Goal: Information Seeking & Learning: Learn about a topic

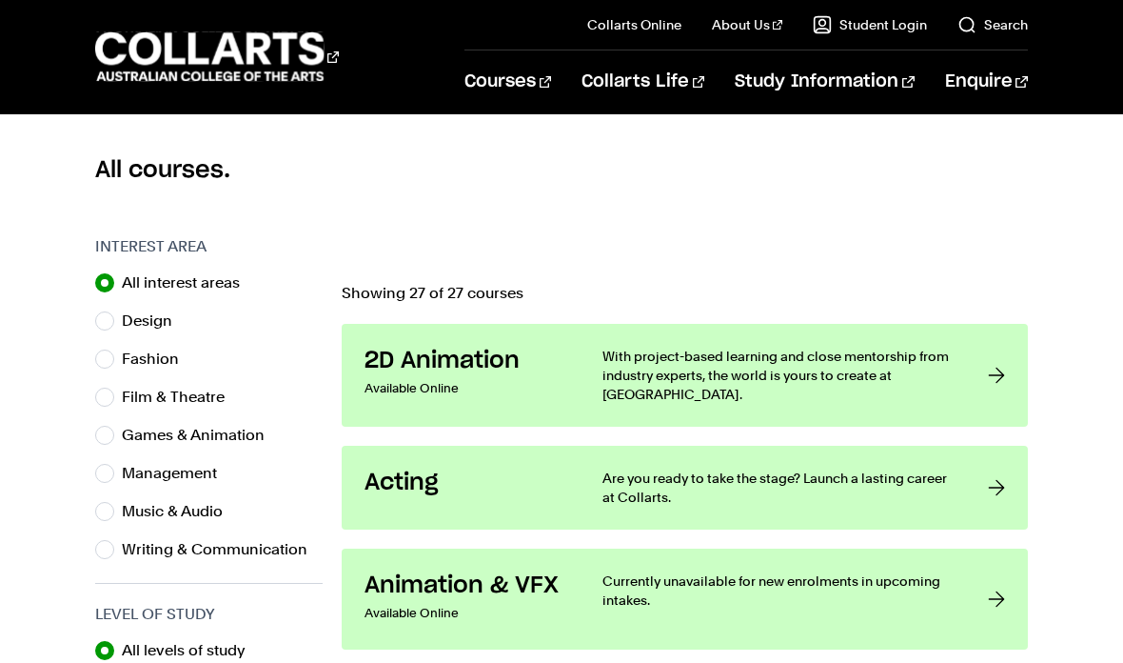
scroll to position [501, 0]
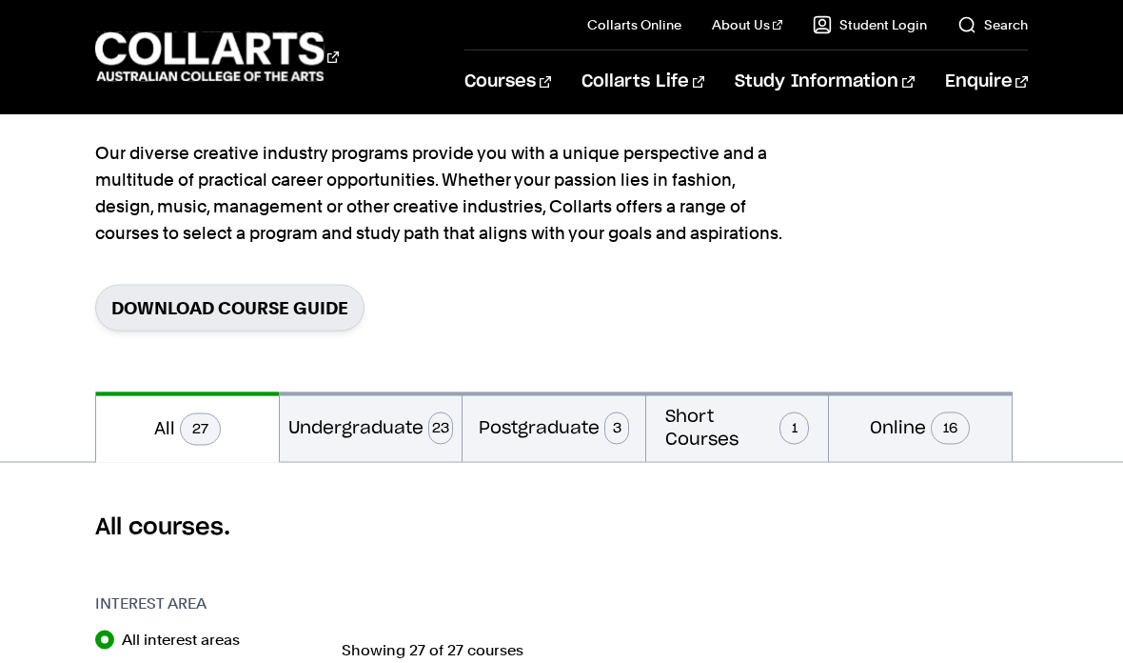
click at [380, 414] on button "Undergraduate 23" at bounding box center [371, 427] width 182 height 70
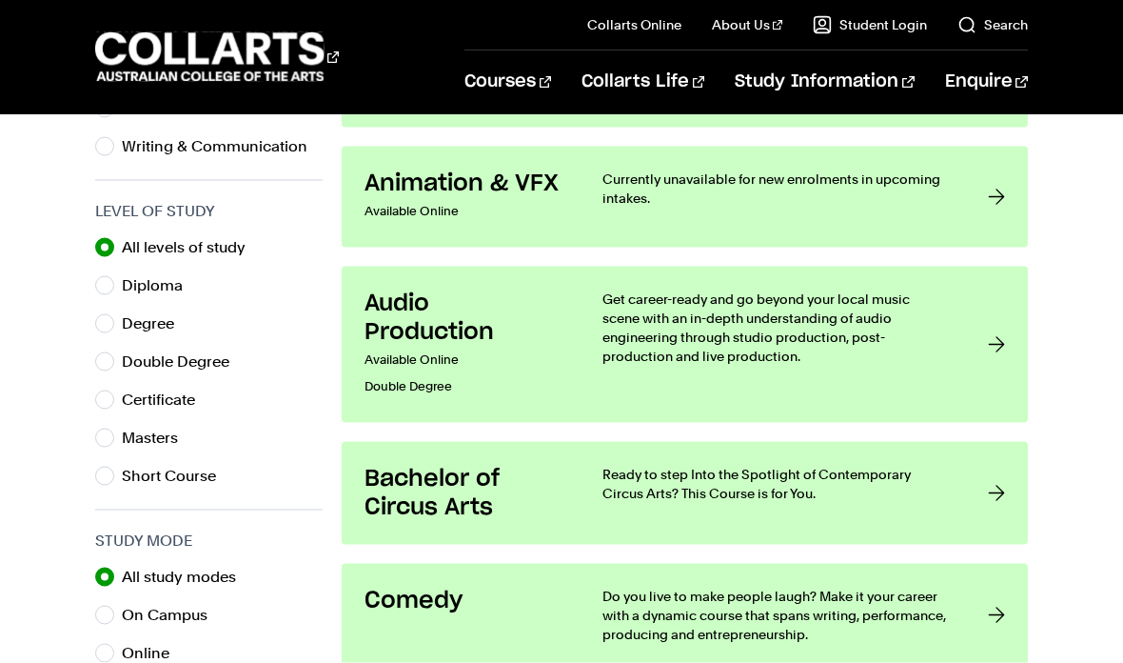
scroll to position [928, 0]
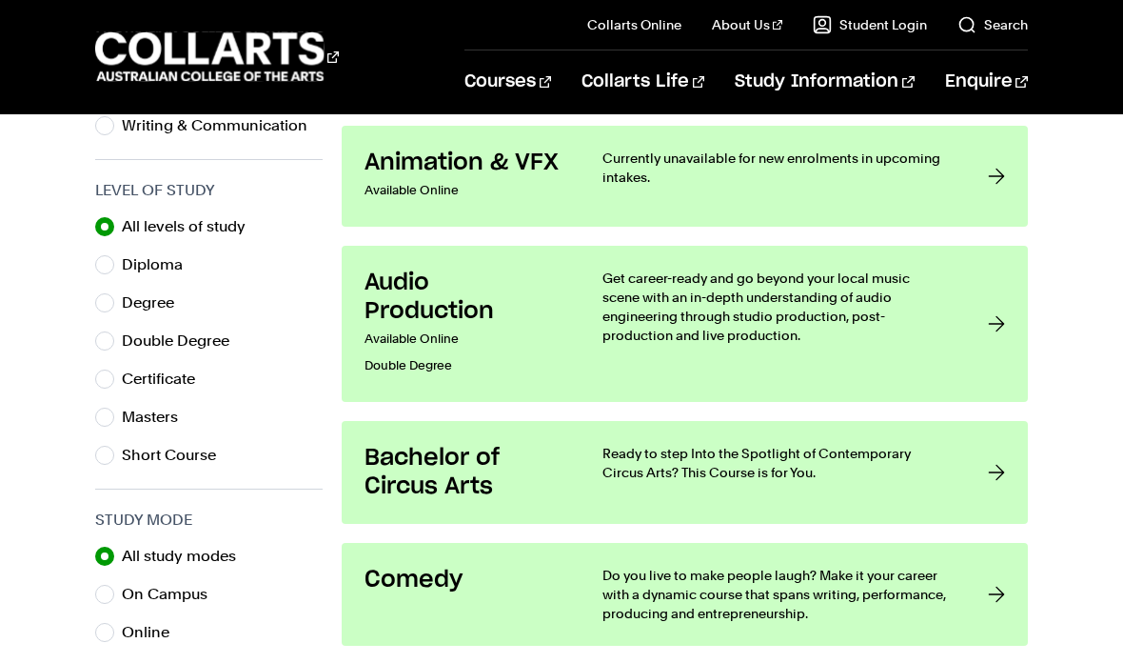
click at [496, 488] on h3 "Bachelor of Circus Arts" at bounding box center [465, 472] width 200 height 57
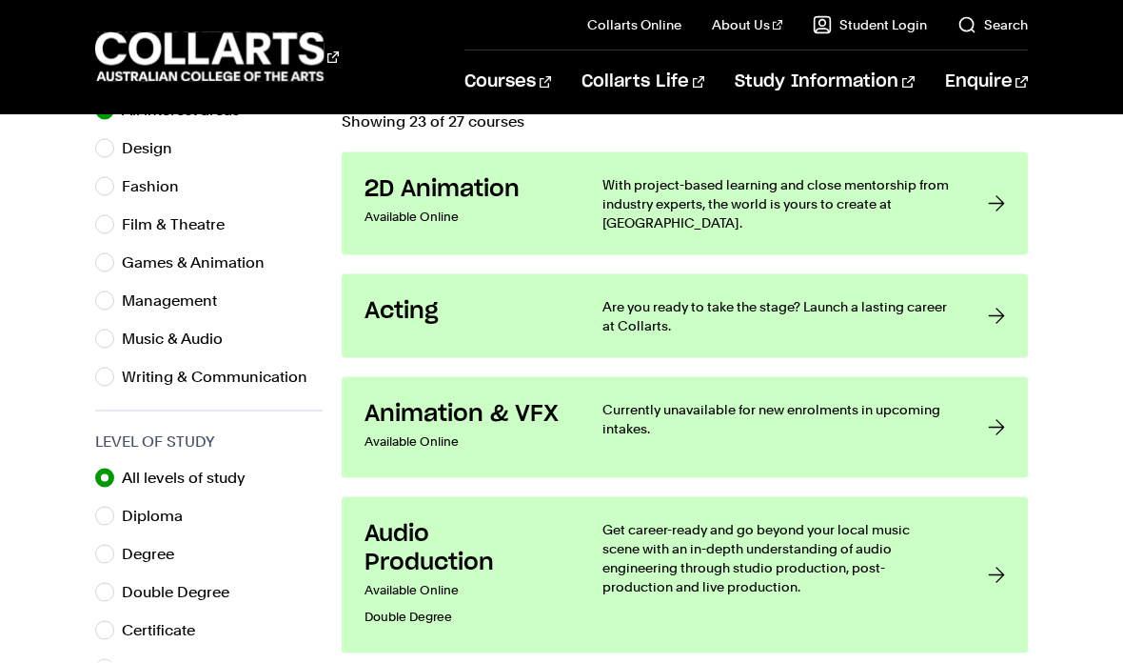
scroll to position [678, 0]
click at [623, 302] on p "Are you ready to take the stage? Launch a lasting career at Collarts." at bounding box center [776, 315] width 347 height 38
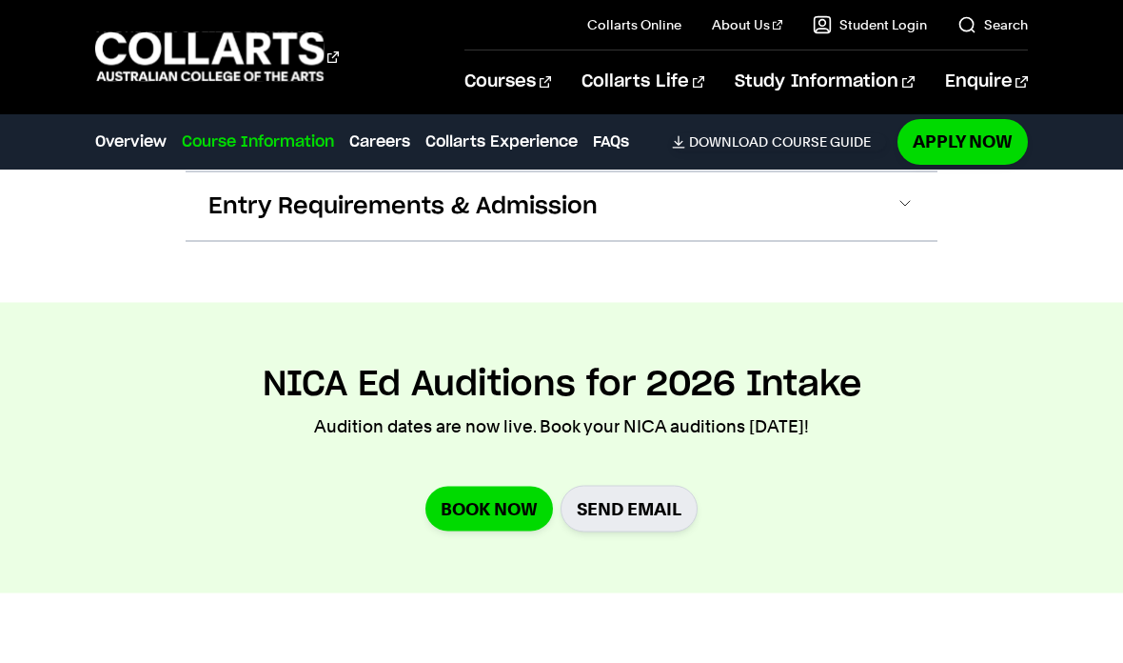
scroll to position [1717, 0]
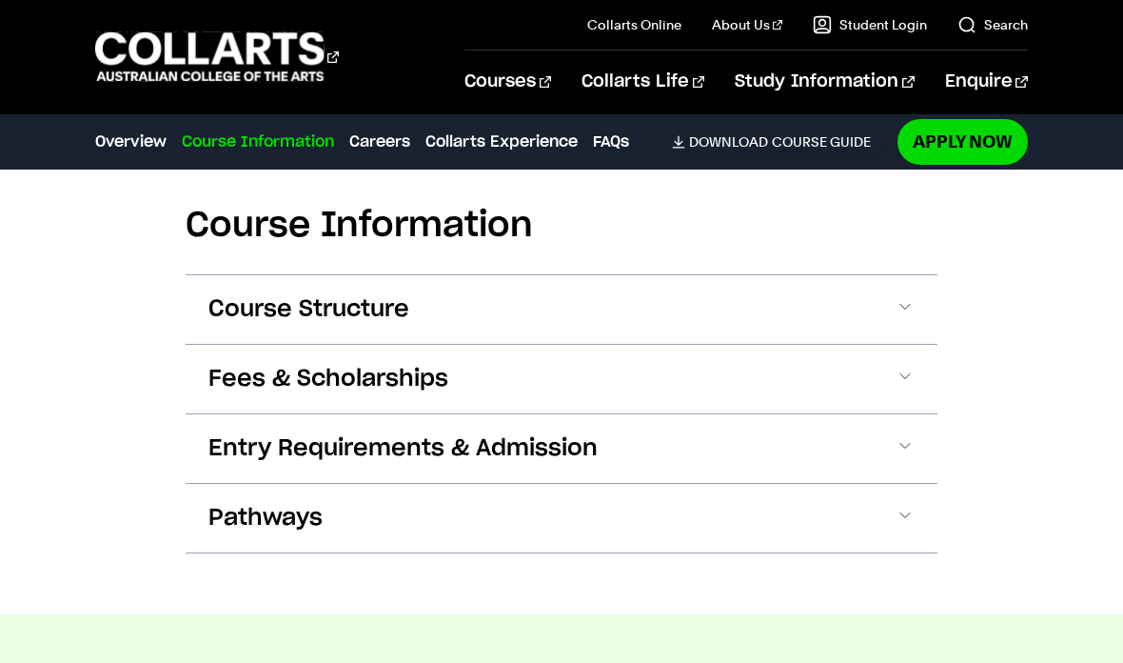
click at [434, 304] on button "Course Structure" at bounding box center [562, 309] width 752 height 69
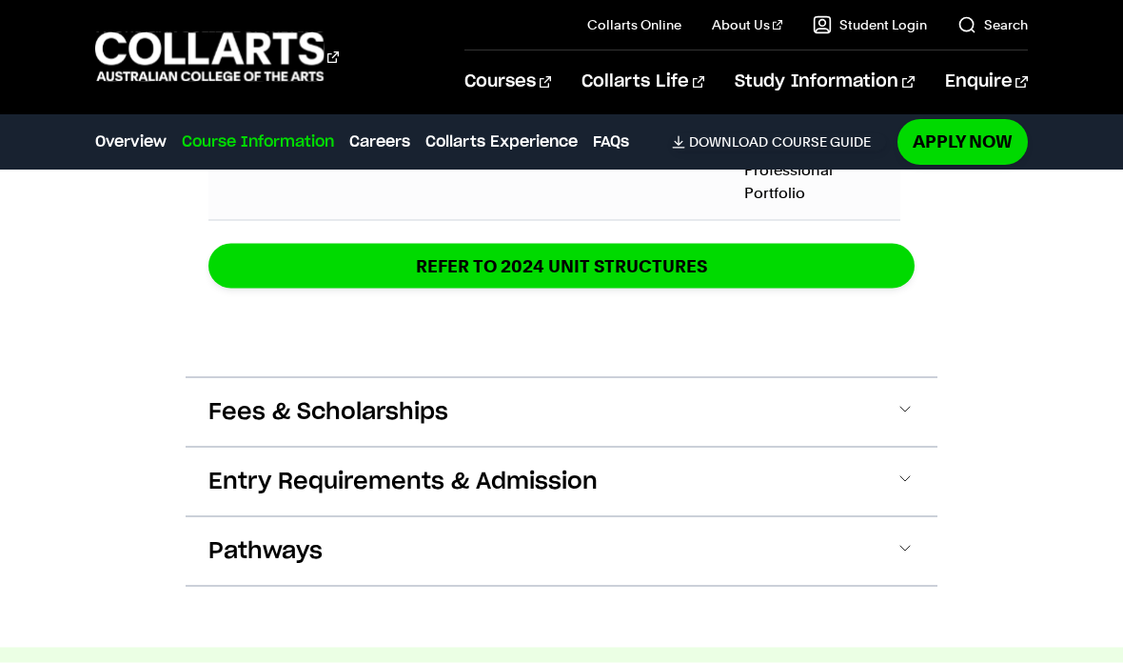
scroll to position [2952, 0]
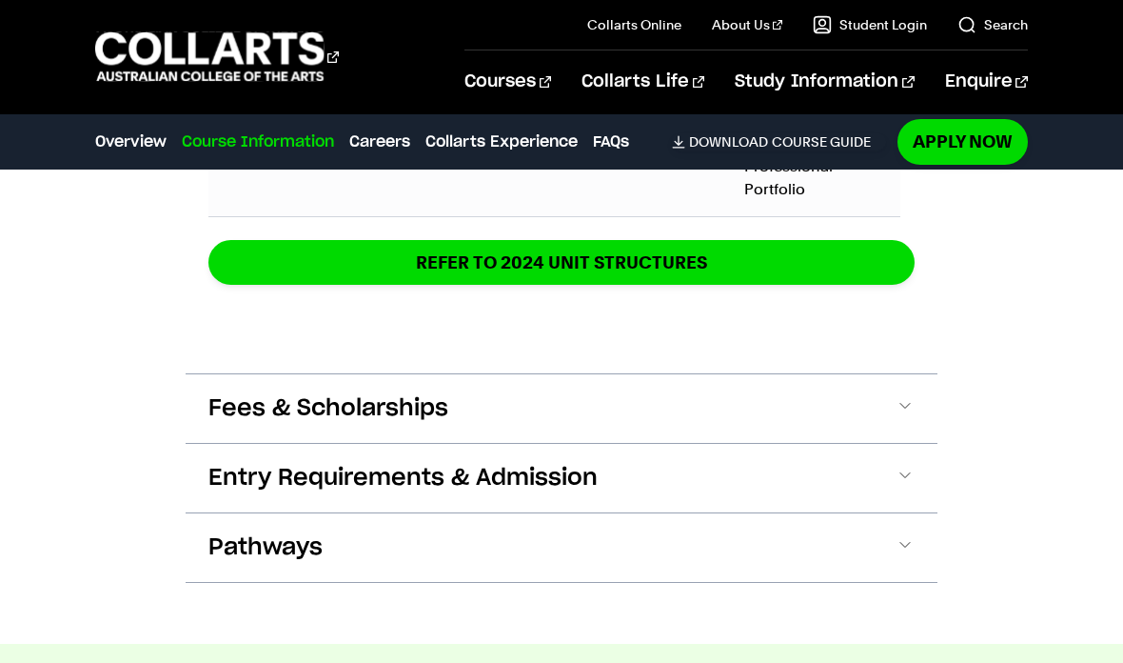
click at [388, 469] on span "Entry Requirements & Admission" at bounding box center [403, 478] width 389 height 30
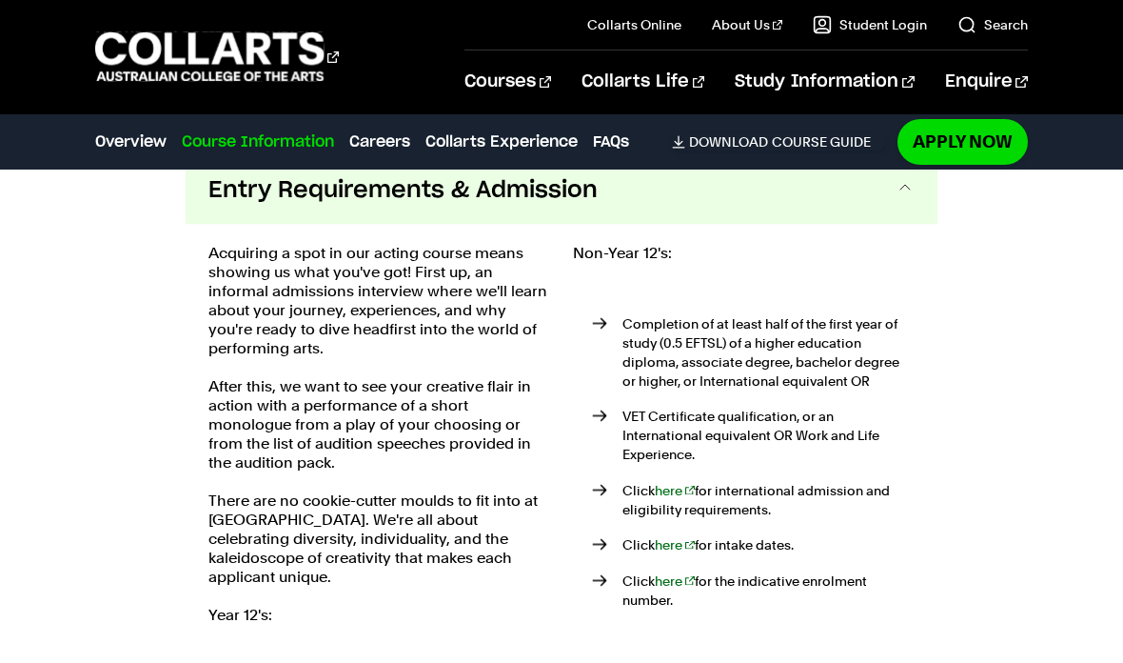
scroll to position [3240, 0]
